Goal: Navigation & Orientation: Find specific page/section

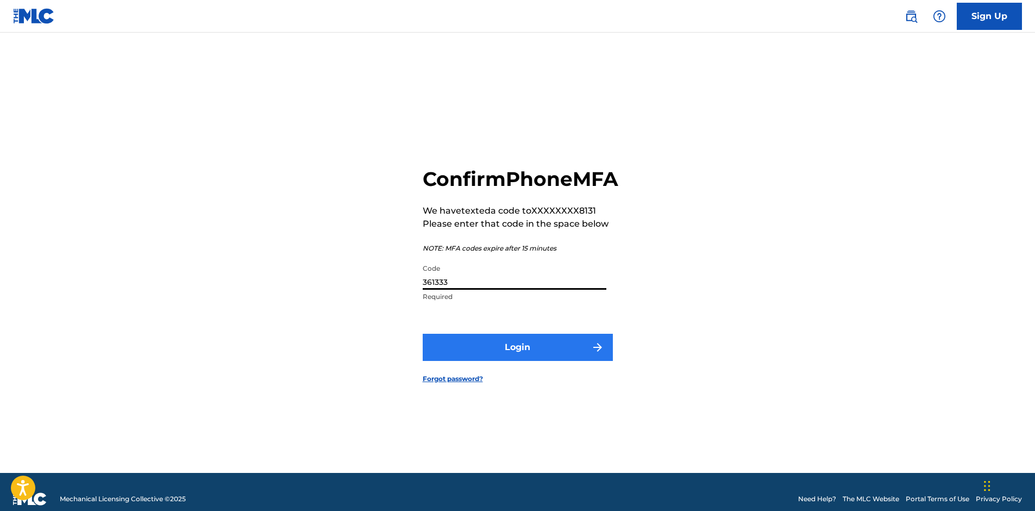
type input "361333"
click at [504, 355] on button "Login" at bounding box center [518, 347] width 190 height 27
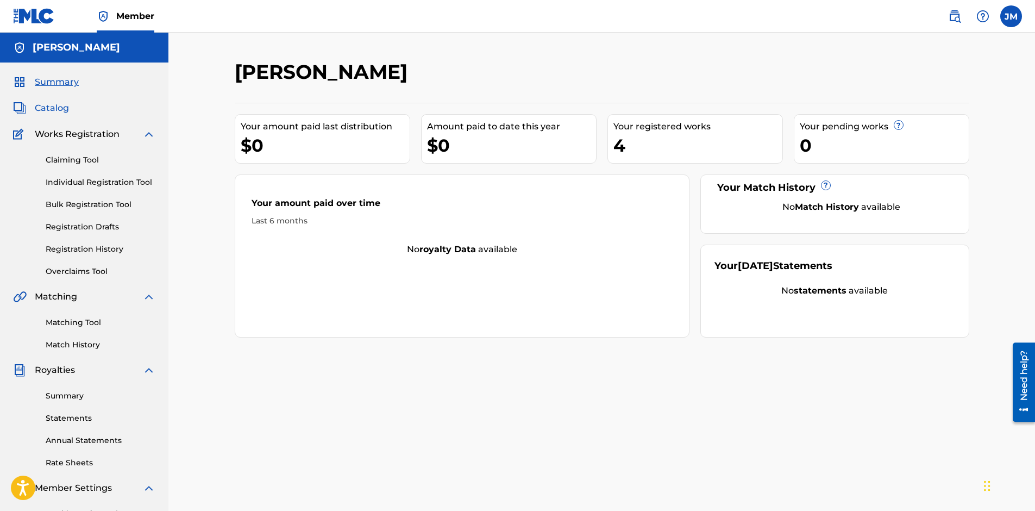
click at [60, 109] on span "Catalog" at bounding box center [52, 108] width 34 height 13
